Goal: Task Accomplishment & Management: Complete application form

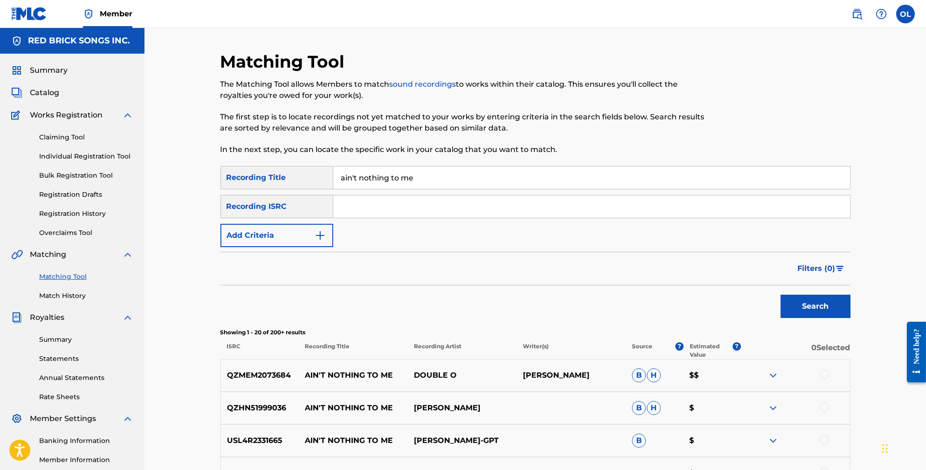
click at [68, 281] on link "Matching Tool" at bounding box center [86, 277] width 94 height 10
click at [72, 141] on link "Claiming Tool" at bounding box center [86, 137] width 94 height 10
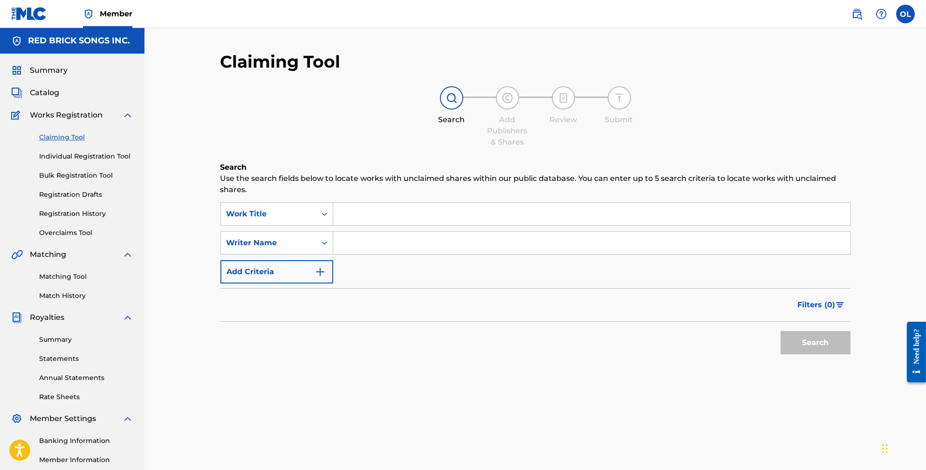
click at [353, 203] on input "Search Form" at bounding box center [591, 214] width 517 height 22
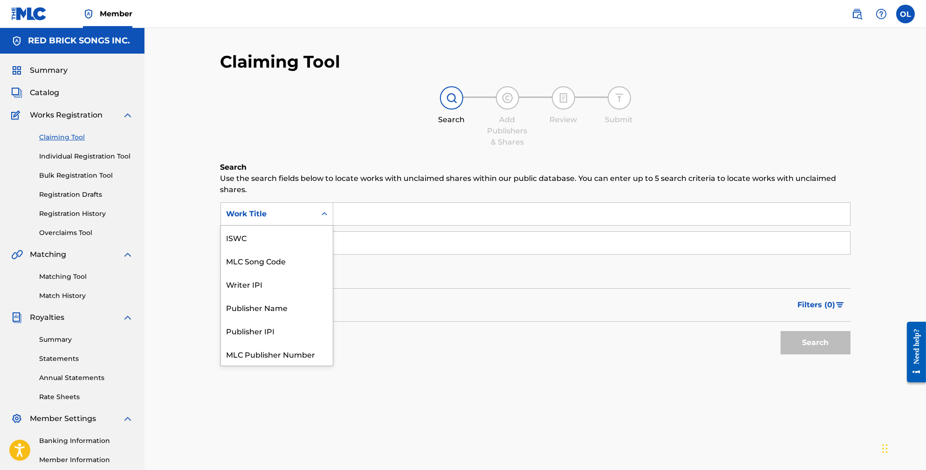
click at [292, 208] on div "Work Title" at bounding box center [268, 213] width 84 height 11
click at [284, 226] on div "MLC Song Code" at bounding box center [277, 237] width 112 height 23
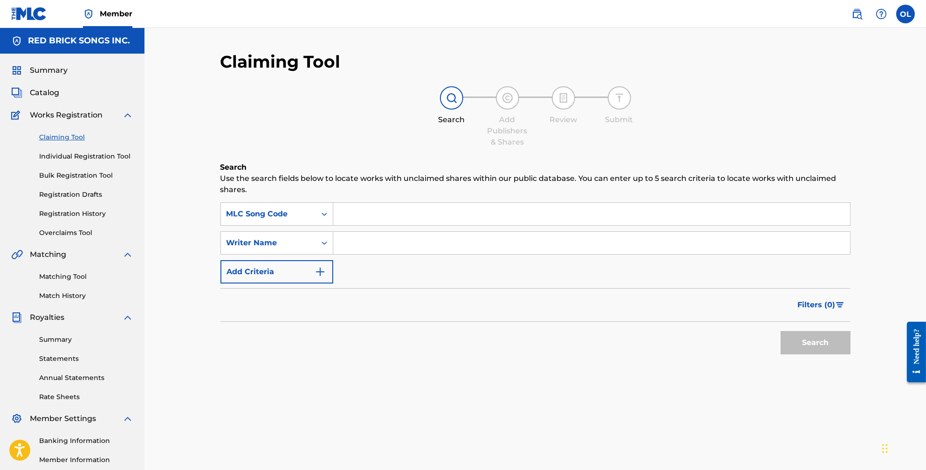
click at [384, 207] on input "Search Form" at bounding box center [591, 214] width 517 height 22
paste input "MB5PWI"
type input "MB5PWI"
click at [809, 342] on button "Search" at bounding box center [815, 342] width 70 height 23
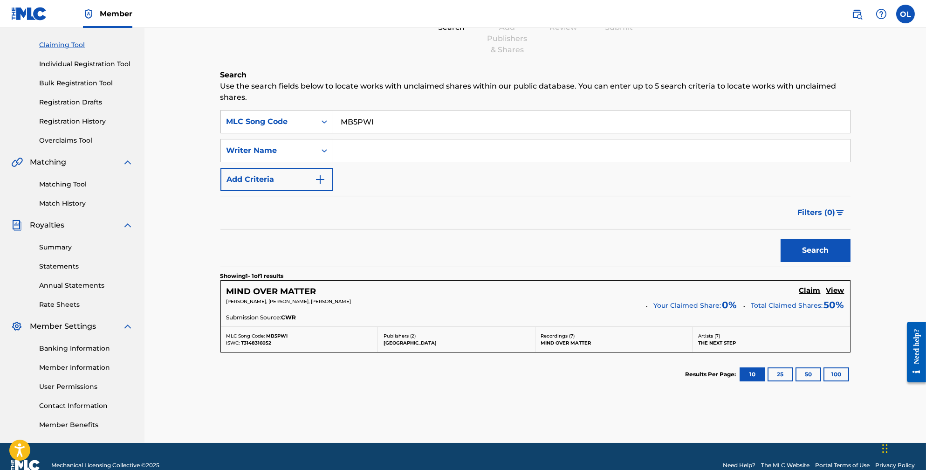
scroll to position [124, 0]
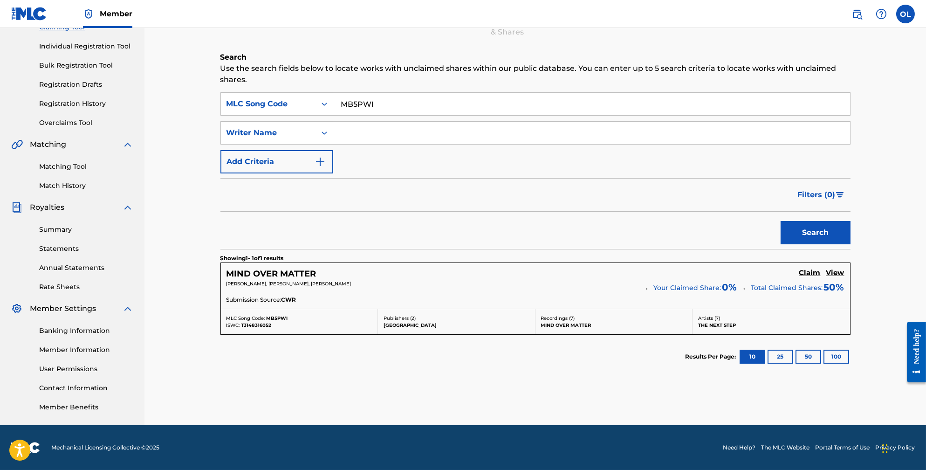
click at [805, 268] on h5 "Claim" at bounding box center [809, 272] width 21 height 9
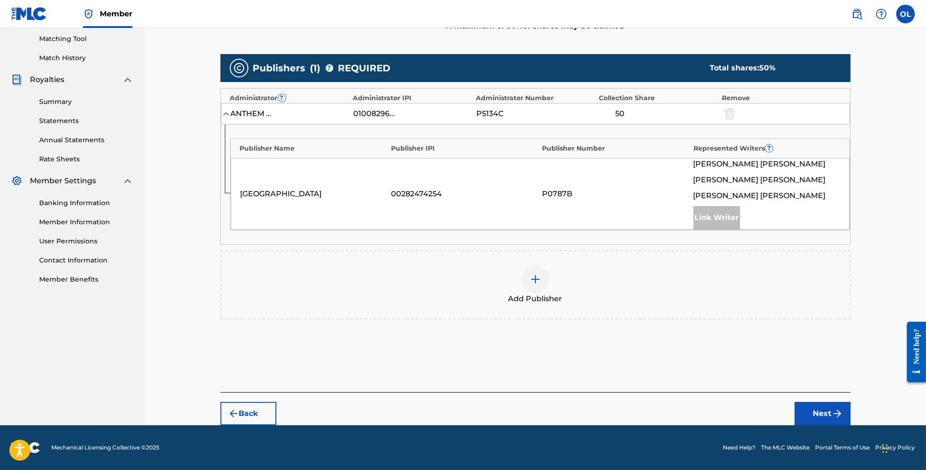
scroll to position [263, 0]
click at [536, 273] on img at bounding box center [535, 278] width 11 height 11
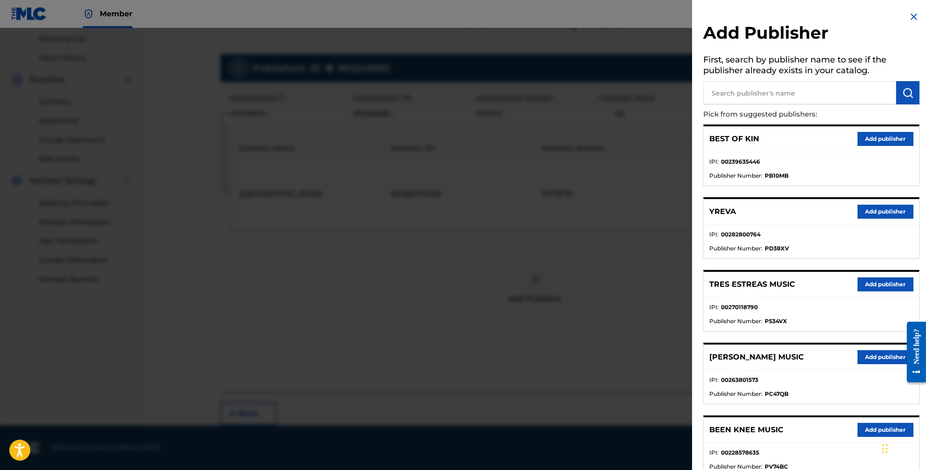
click at [734, 89] on input "text" at bounding box center [799, 92] width 193 height 23
type input "supergarage"
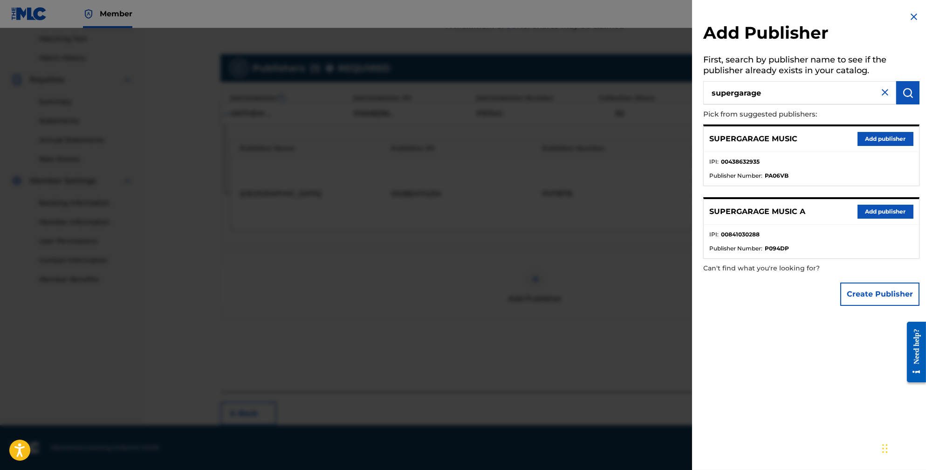
click at [878, 219] on button "Add publisher" at bounding box center [885, 212] width 56 height 14
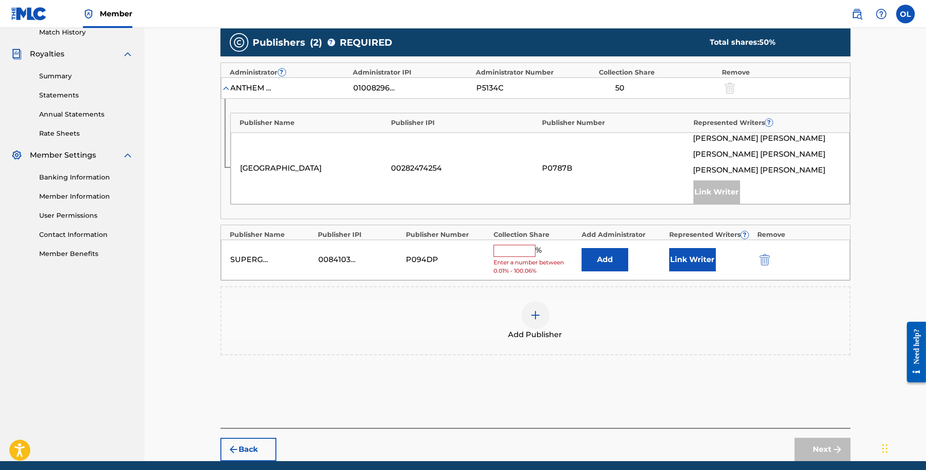
click at [619, 263] on button "Add" at bounding box center [604, 259] width 47 height 23
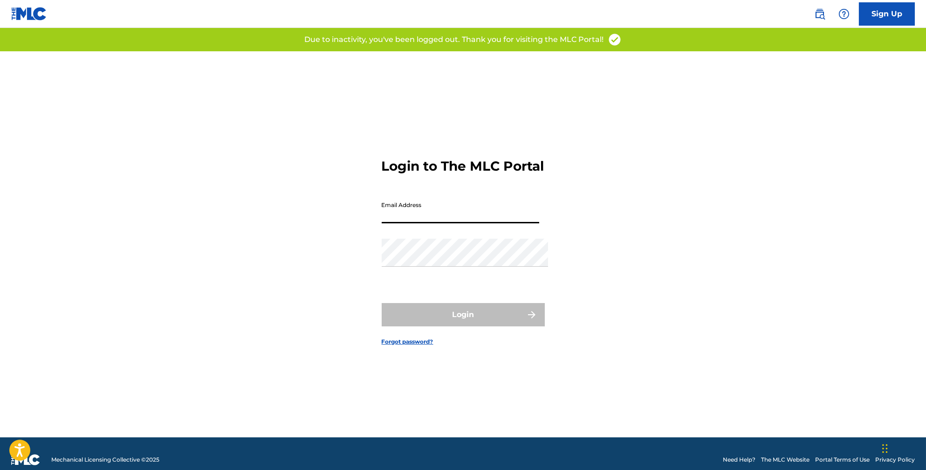
type input "[EMAIL_ADDRESS][DOMAIN_NAME]"
click at [463, 318] on button "Login" at bounding box center [463, 314] width 163 height 23
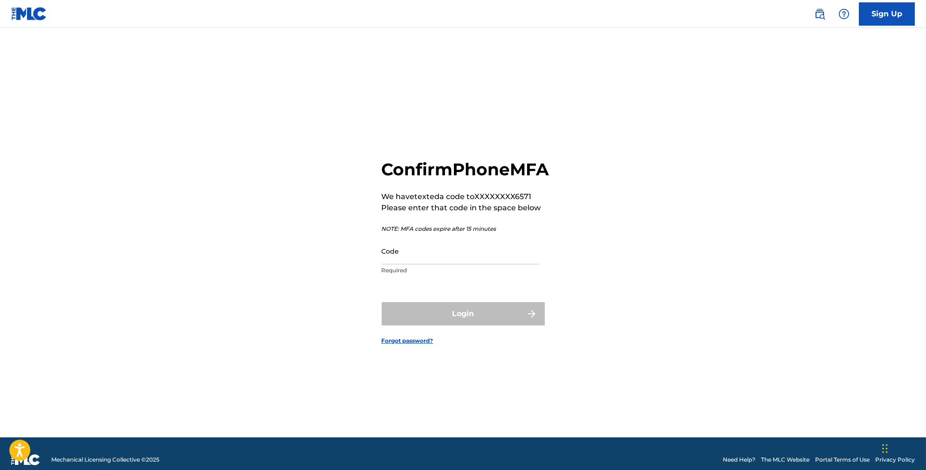
click at [495, 264] on input "Code" at bounding box center [460, 251] width 157 height 27
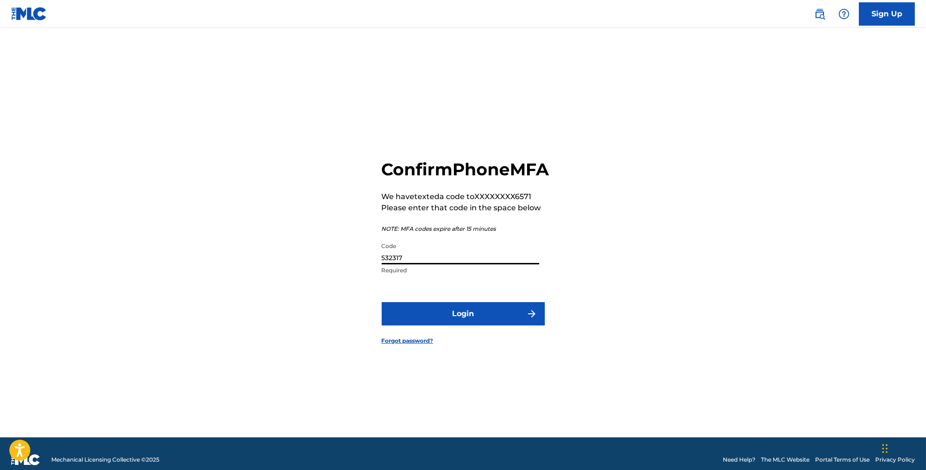
type input "532317"
click at [510, 315] on button "Login" at bounding box center [463, 313] width 163 height 23
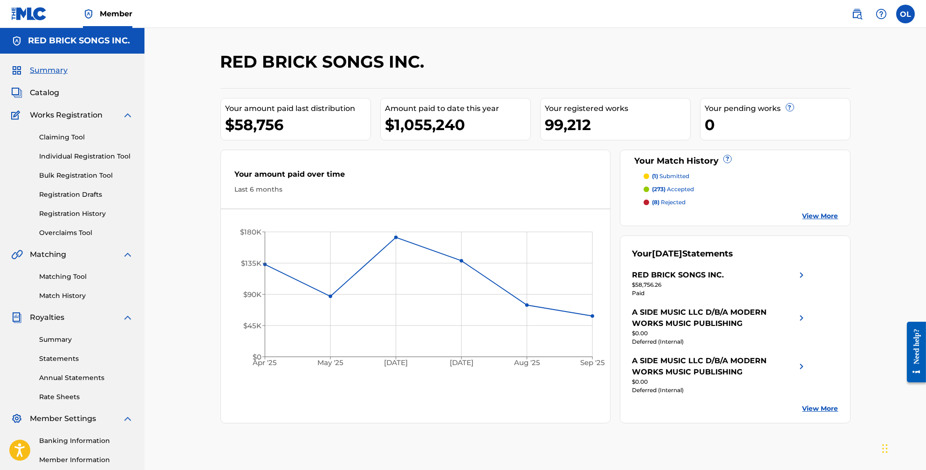
click at [85, 142] on link "Claiming Tool" at bounding box center [86, 137] width 94 height 10
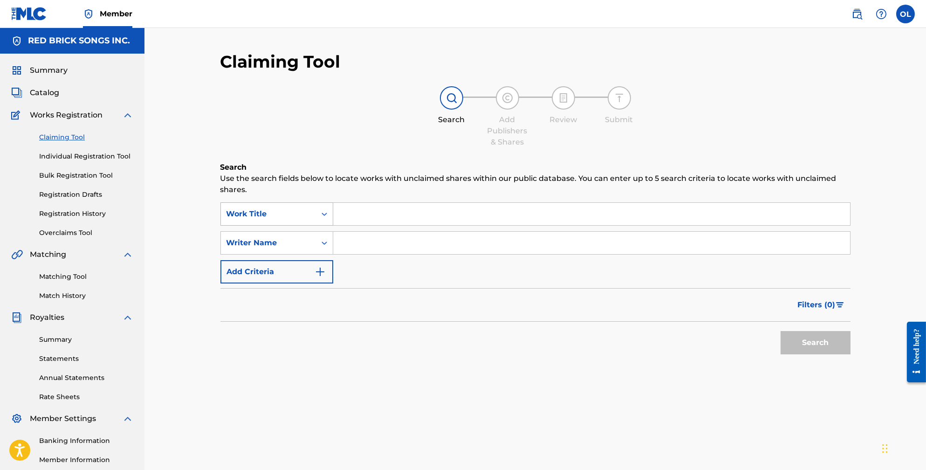
click at [299, 211] on div "Work Title" at bounding box center [268, 213] width 84 height 11
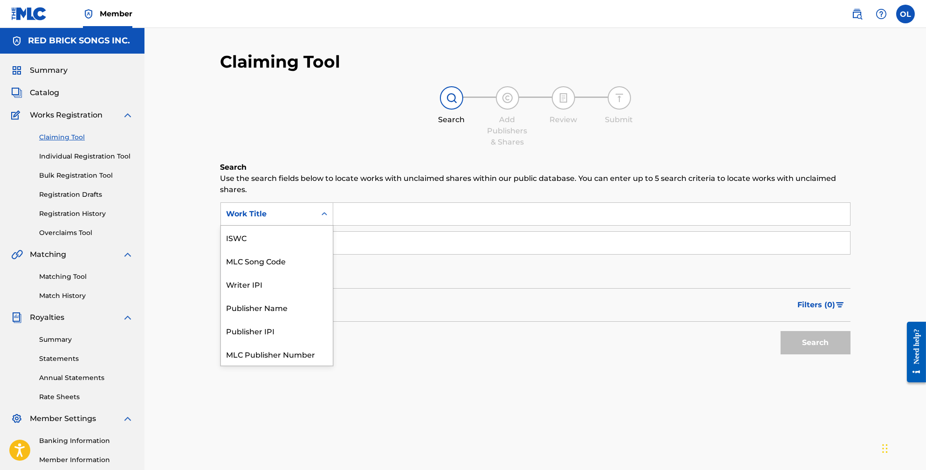
scroll to position [27, 0]
click at [298, 226] on div "MLC Song Code" at bounding box center [277, 237] width 112 height 23
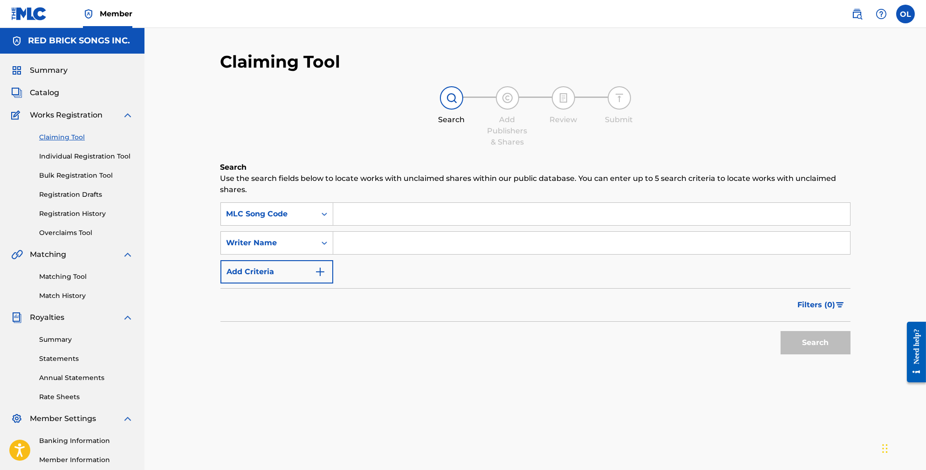
click at [344, 211] on input "Search Form" at bounding box center [591, 214] width 517 height 22
paste input "MB5PWI"
type input "MB5PWI"
click at [805, 342] on button "Search" at bounding box center [815, 342] width 70 height 23
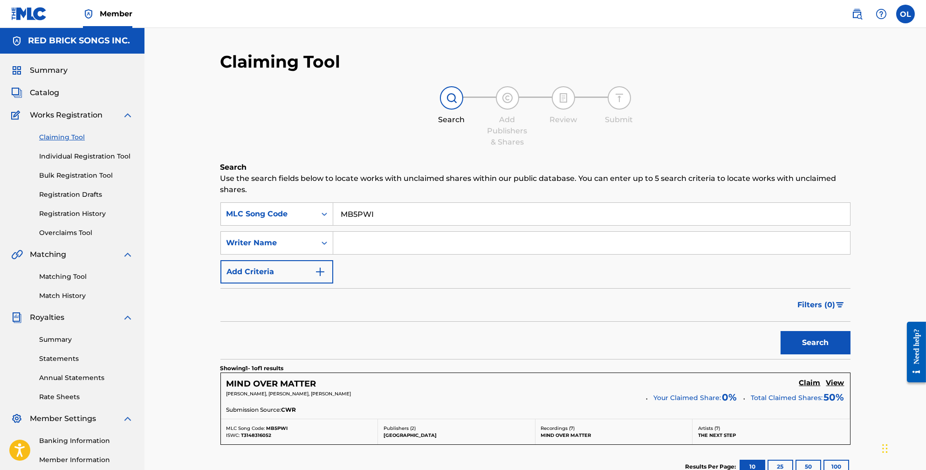
click at [805, 383] on h5 "Claim" at bounding box center [809, 382] width 21 height 9
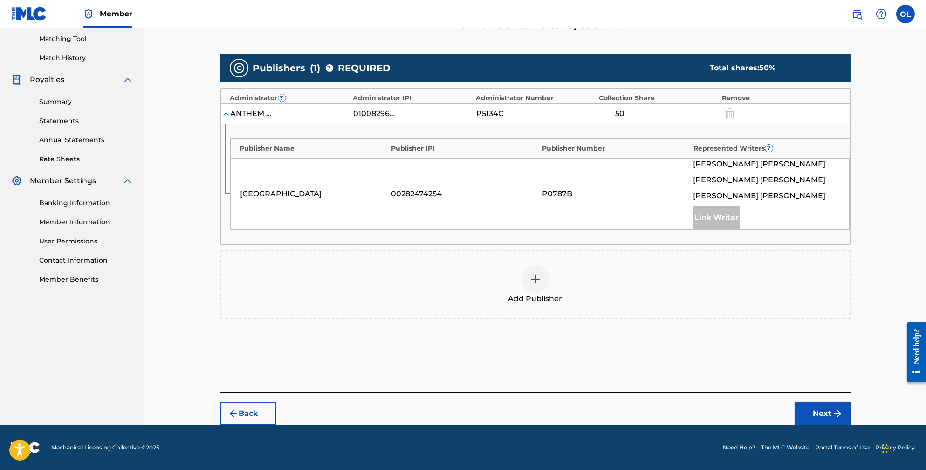
scroll to position [263, 0]
click at [542, 283] on div at bounding box center [535, 279] width 28 height 28
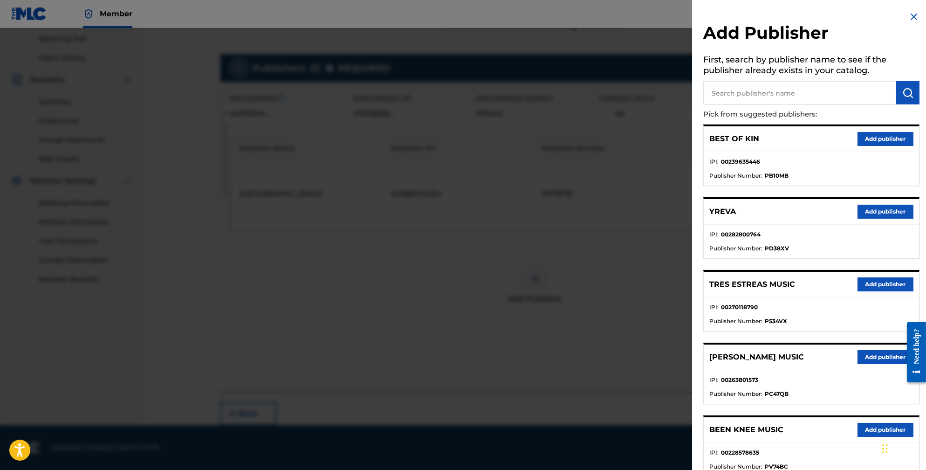
click at [774, 90] on input "text" at bounding box center [799, 92] width 193 height 23
type input "supergarage"
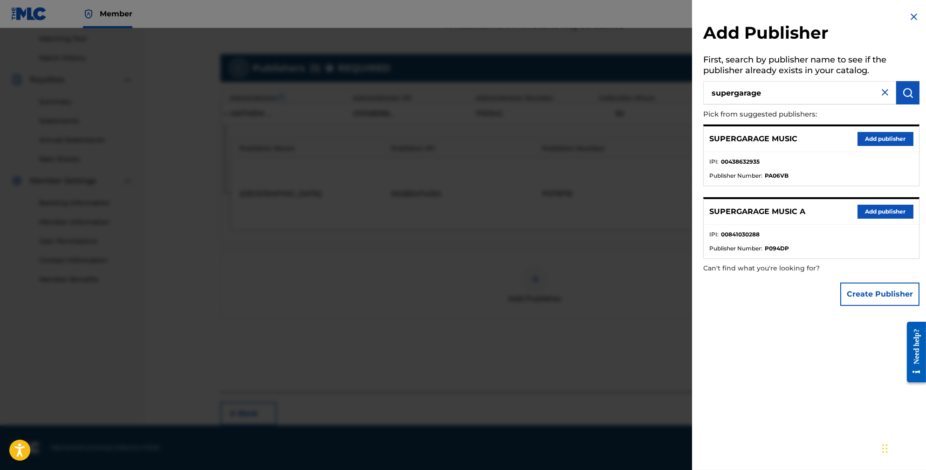
click at [887, 215] on button "Add publisher" at bounding box center [885, 212] width 56 height 14
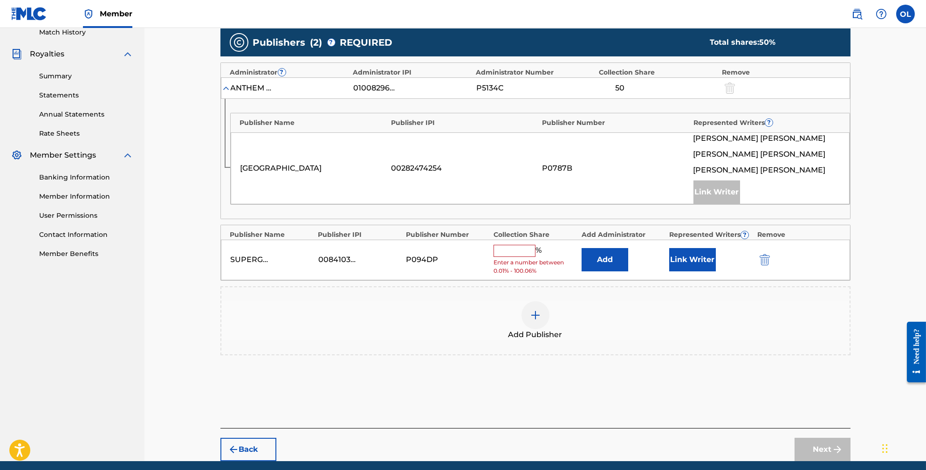
click at [613, 271] on button "Add" at bounding box center [604, 259] width 47 height 23
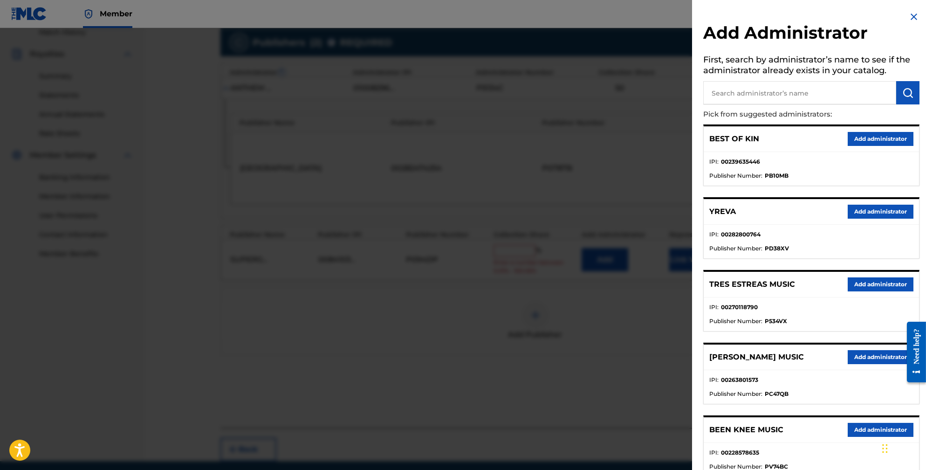
click at [793, 89] on input "text" at bounding box center [799, 92] width 193 height 23
type input "red brick songs"
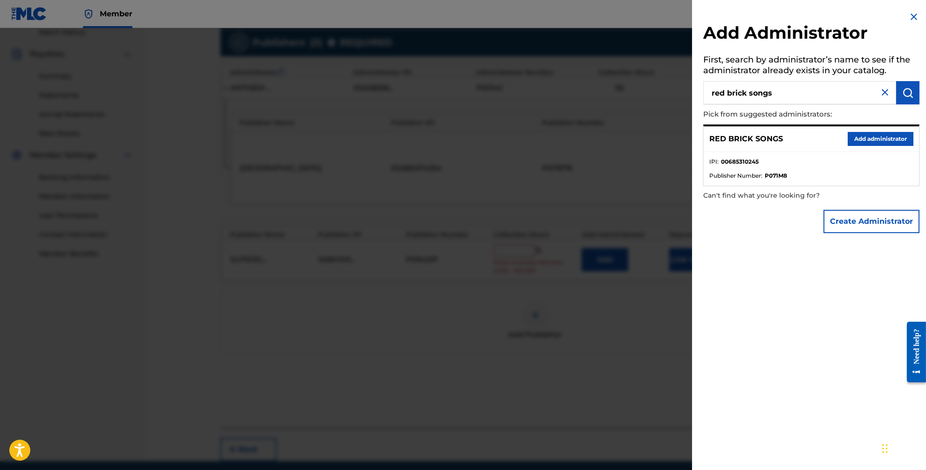
click at [899, 141] on button "Add administrator" at bounding box center [881, 139] width 66 height 14
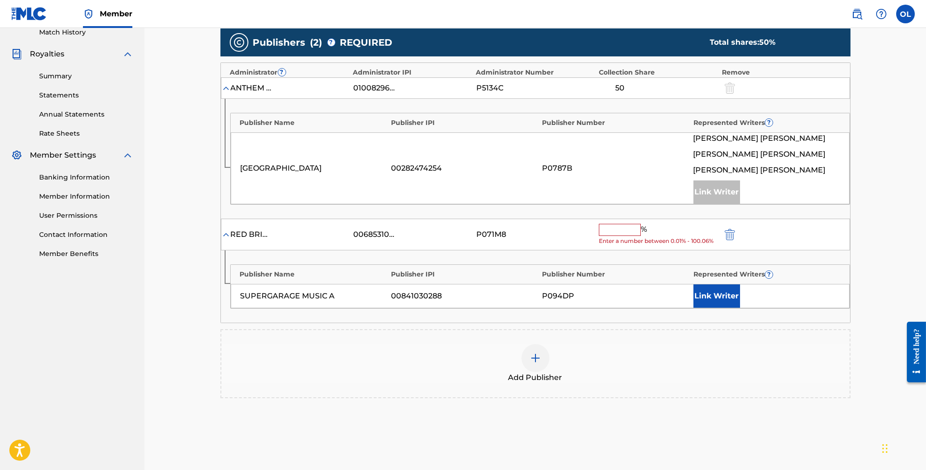
click at [641, 236] on input "text" at bounding box center [620, 230] width 42 height 12
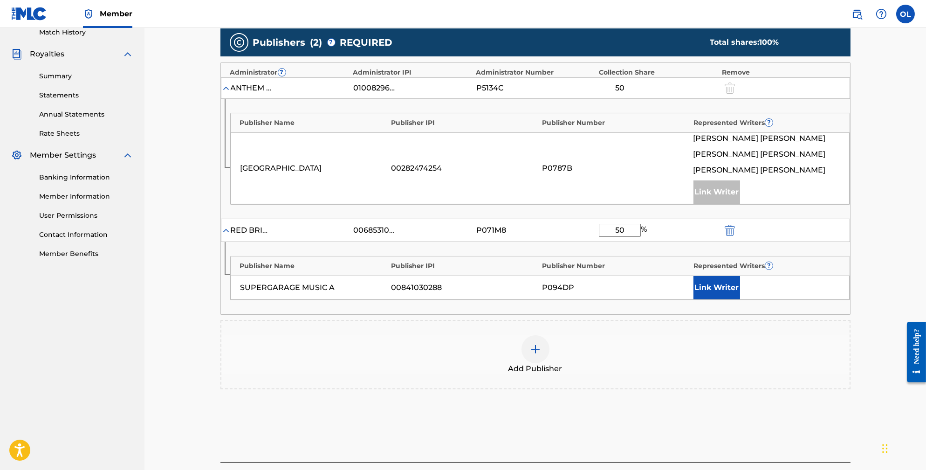
type input "50"
click at [726, 299] on button "Link Writer" at bounding box center [716, 287] width 47 height 23
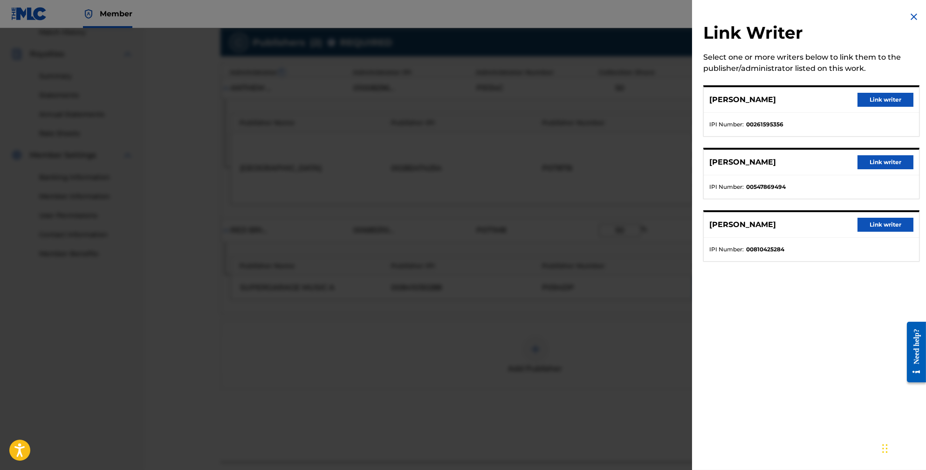
click at [883, 100] on button "Link writer" at bounding box center [885, 100] width 56 height 14
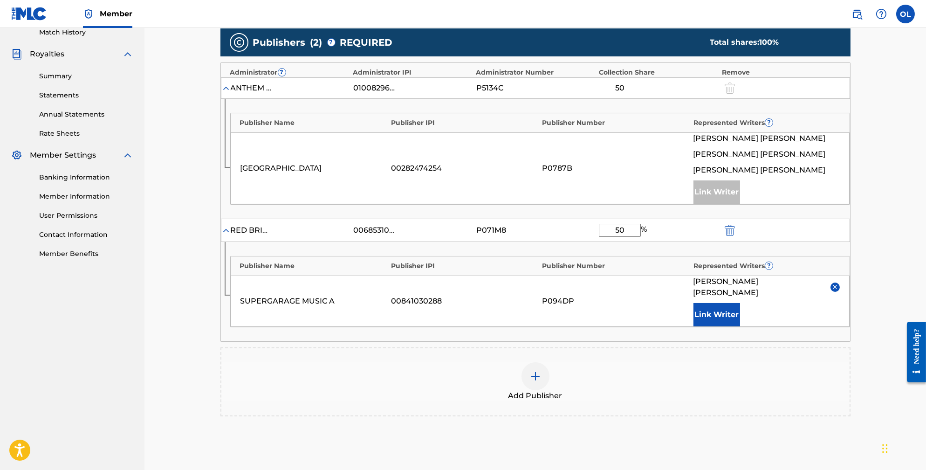
click at [740, 313] on button "Link Writer" at bounding box center [716, 314] width 47 height 23
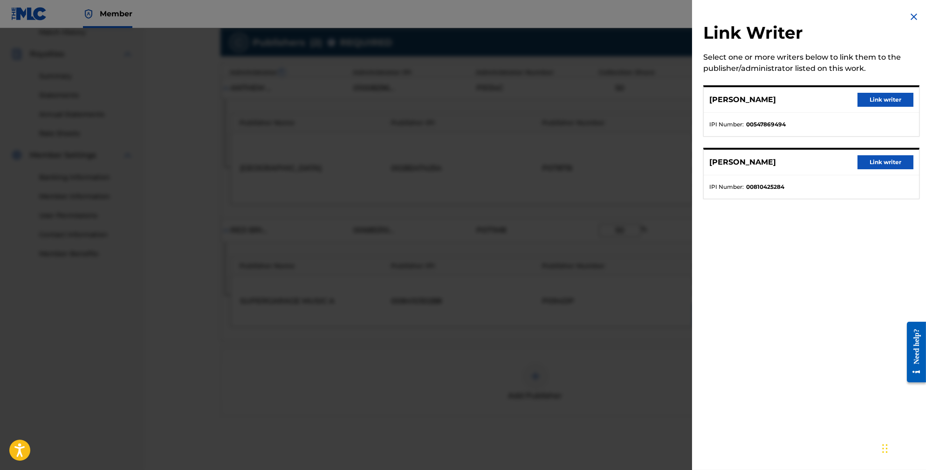
click at [882, 98] on button "Link writer" at bounding box center [885, 100] width 56 height 14
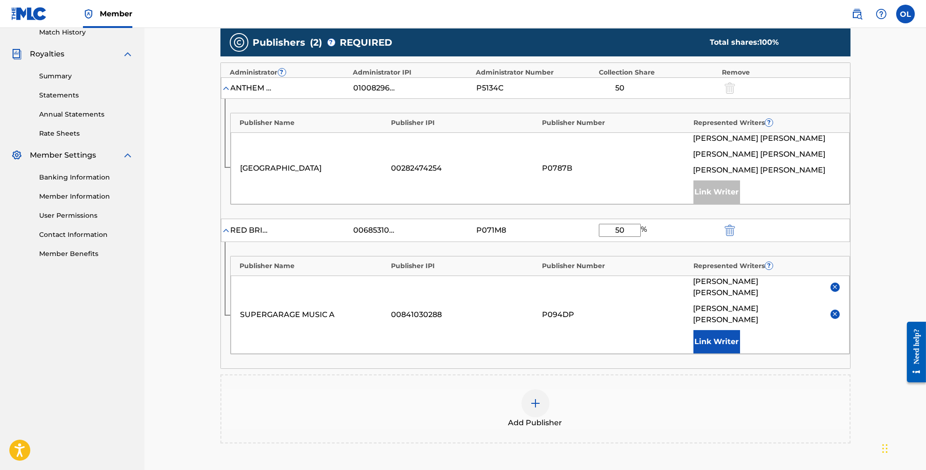
click at [740, 330] on button "Link Writer" at bounding box center [716, 341] width 47 height 23
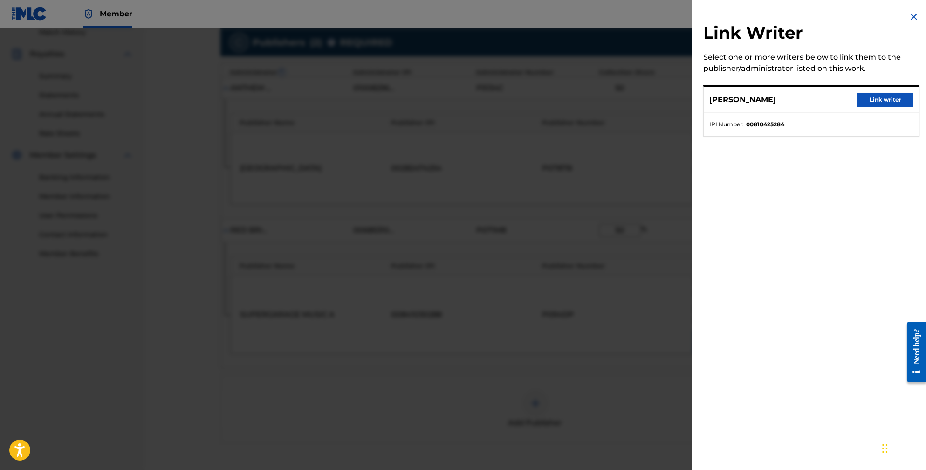
click at [881, 97] on button "Link writer" at bounding box center [885, 100] width 56 height 14
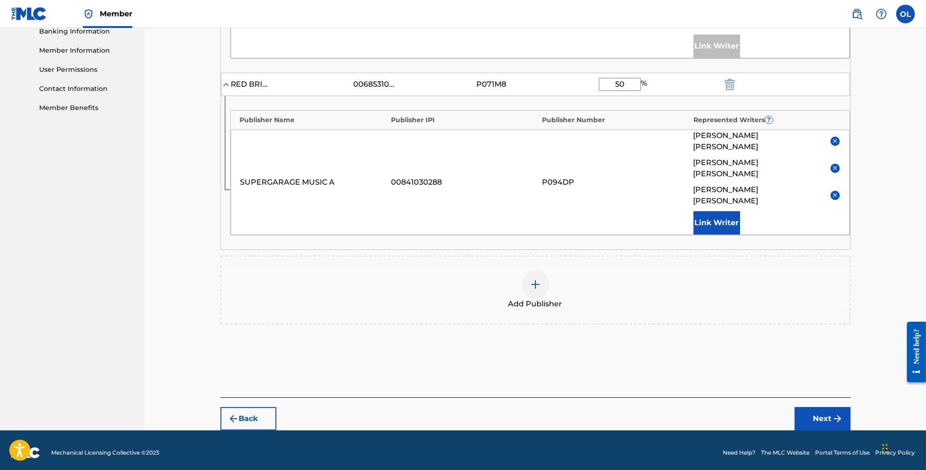
click at [850, 408] on button "Next" at bounding box center [822, 418] width 56 height 23
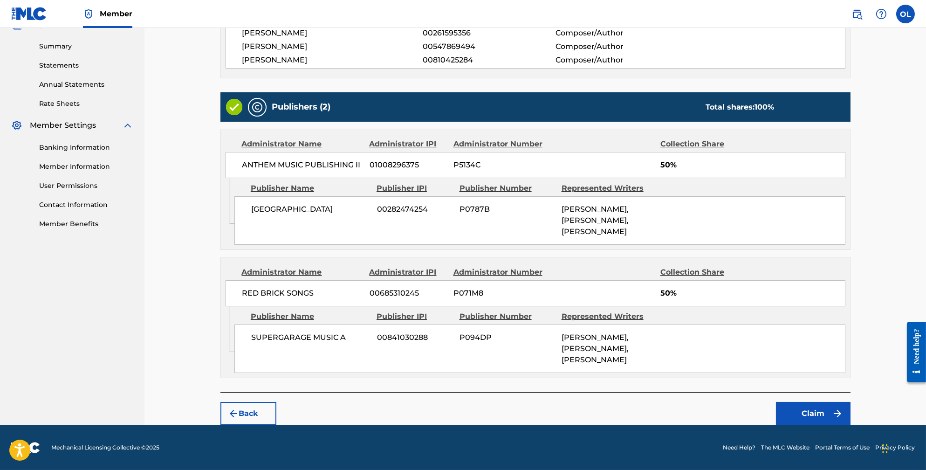
scroll to position [312, 0]
click at [836, 408] on button "Claim" at bounding box center [813, 413] width 75 height 23
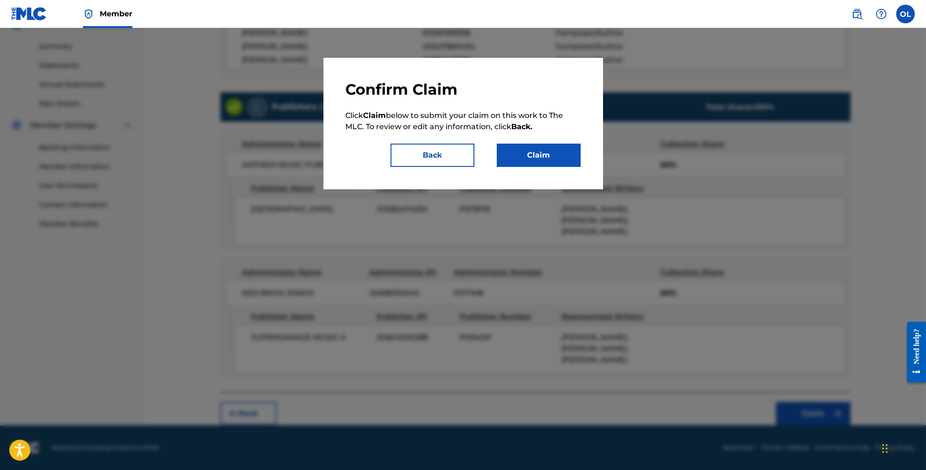
click at [564, 152] on button "Claim" at bounding box center [539, 155] width 84 height 23
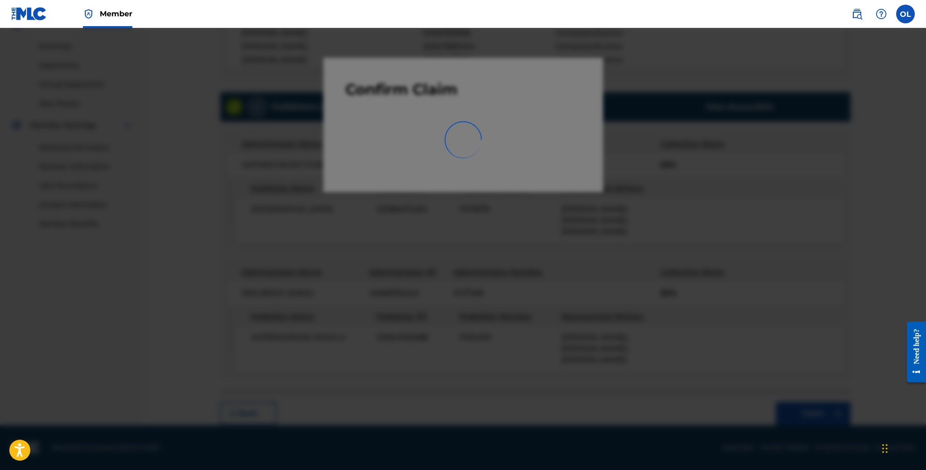
scroll to position [124, 0]
